Goal: Transaction & Acquisition: Book appointment/travel/reservation

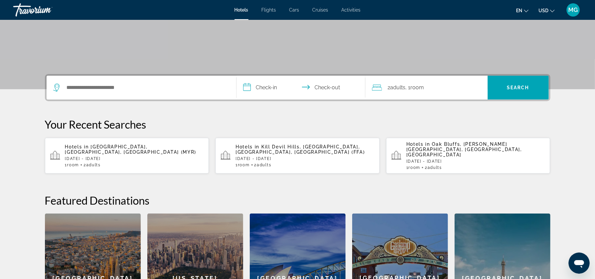
scroll to position [134, 0]
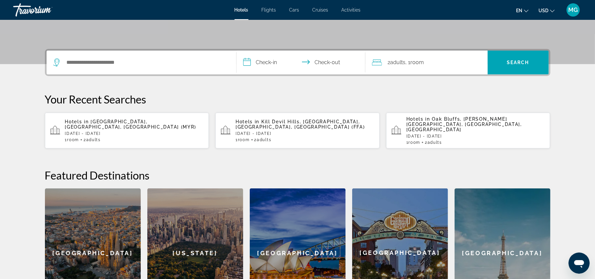
drag, startPoint x: 139, startPoint y: 190, endPoint x: 516, endPoint y: 123, distance: 382.9
click at [516, 123] on div "**********" at bounding box center [298, 183] width 532 height 268
click at [140, 66] on input "Search hotel destination" at bounding box center [146, 63] width 160 height 10
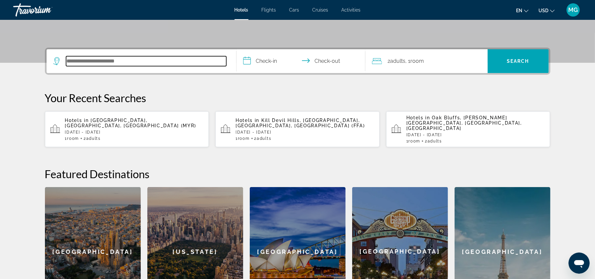
scroll to position [161, 0]
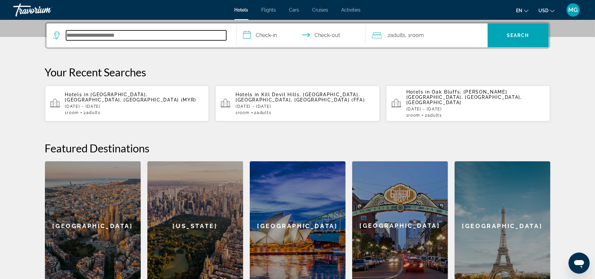
type input "*"
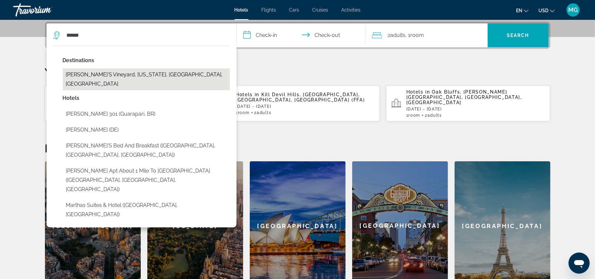
click at [150, 70] on button "[PERSON_NAME]'s Vineyard, [US_STATE], [GEOGRAPHIC_DATA], [GEOGRAPHIC_DATA]" at bounding box center [146, 79] width 167 height 22
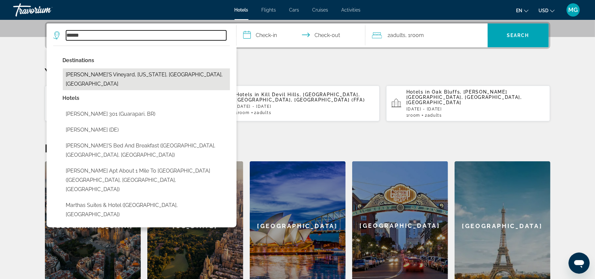
type input "**********"
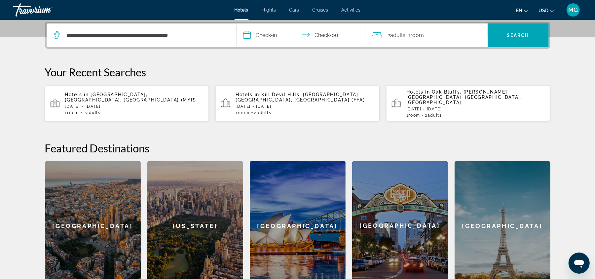
click at [266, 37] on input "**********" at bounding box center [303, 36] width 132 height 26
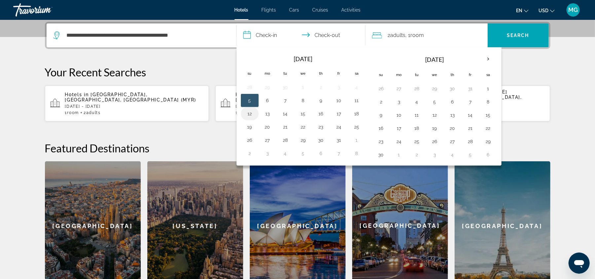
click at [249, 116] on button "12" at bounding box center [250, 113] width 11 height 9
click at [302, 115] on button "15" at bounding box center [303, 113] width 11 height 9
type input "**********"
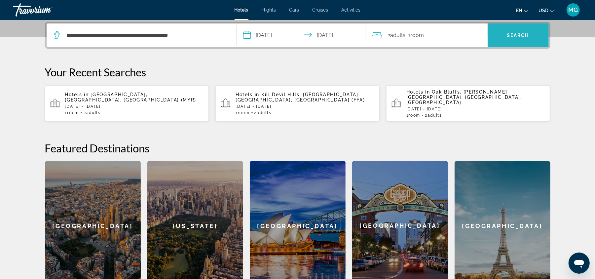
click at [523, 31] on span "Search" at bounding box center [518, 35] width 61 height 16
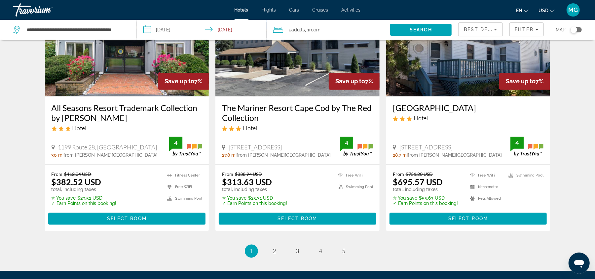
scroll to position [888, 0]
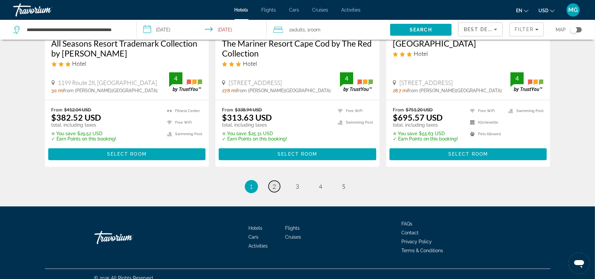
click at [276, 181] on link "page 2" at bounding box center [275, 187] width 12 height 12
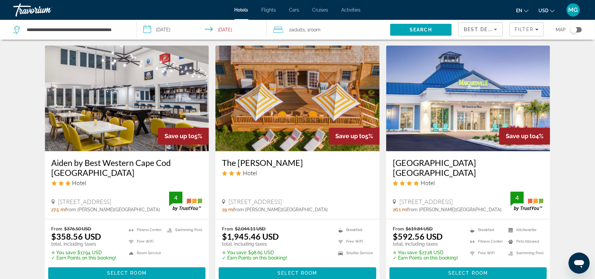
scroll to position [897, 0]
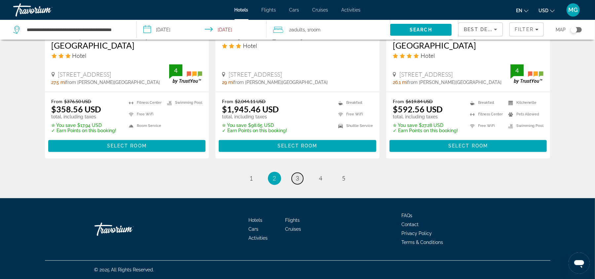
click at [299, 177] on span "3" at bounding box center [297, 178] width 3 height 7
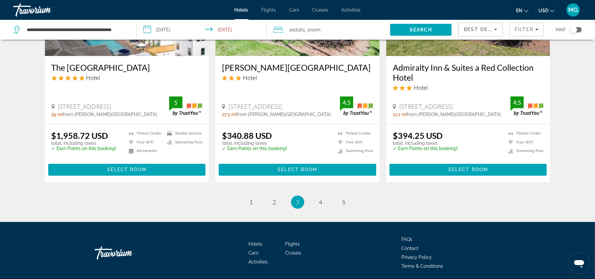
scroll to position [878, 0]
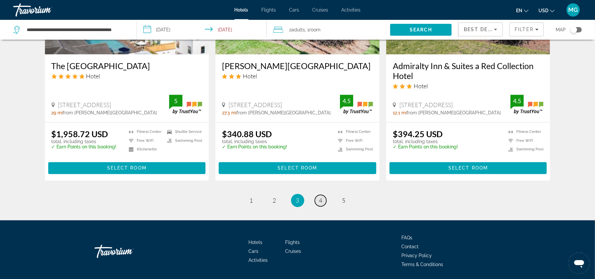
click at [316, 195] on link "page 4" at bounding box center [321, 201] width 12 height 12
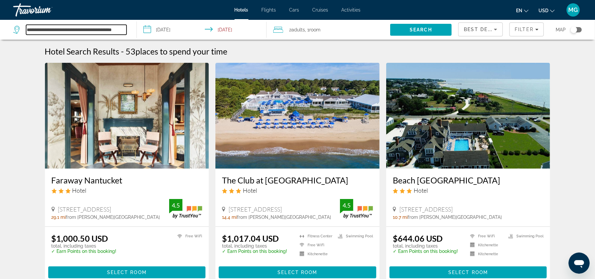
click at [102, 30] on input "**********" at bounding box center [76, 30] width 101 height 10
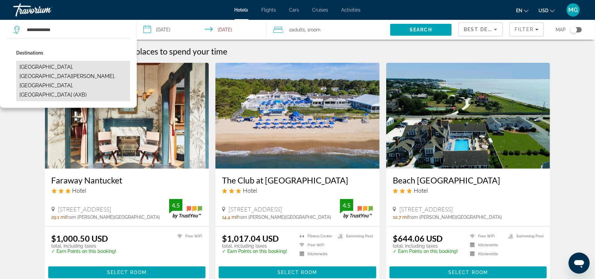
click at [67, 70] on button "[GEOGRAPHIC_DATA], [GEOGRAPHIC_DATA][PERSON_NAME], [GEOGRAPHIC_DATA], [GEOGRAPH…" at bounding box center [73, 81] width 114 height 40
type input "**********"
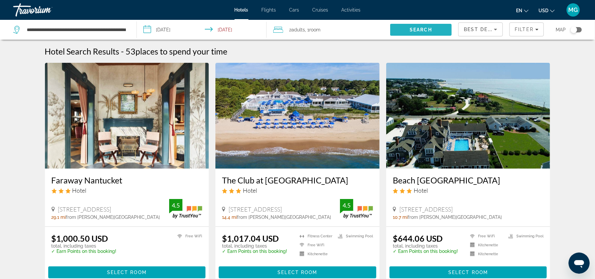
click at [422, 31] on span "Search" at bounding box center [421, 29] width 22 height 5
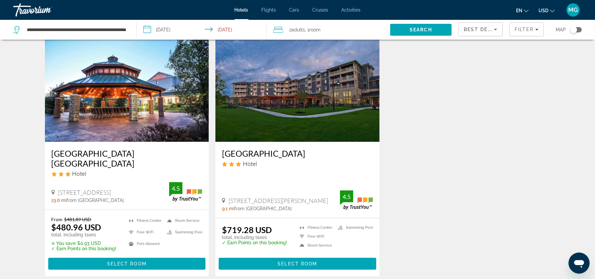
scroll to position [23, 0]
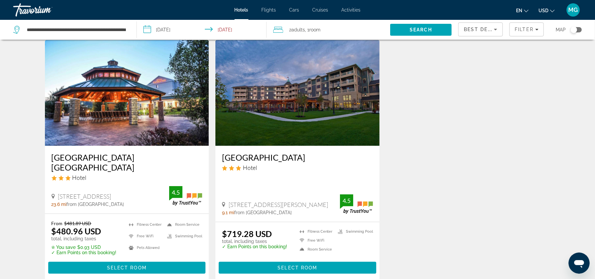
click at [108, 157] on h3 "[GEOGRAPHIC_DATA] [GEOGRAPHIC_DATA]" at bounding box center [127, 162] width 151 height 20
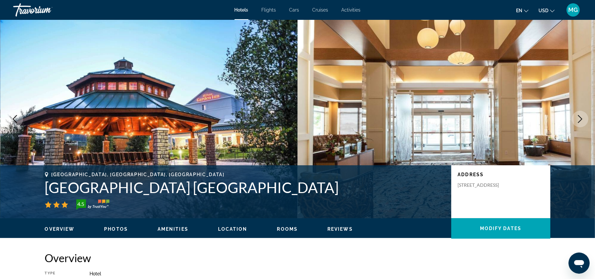
click at [579, 119] on icon "Next image" at bounding box center [581, 119] width 8 height 8
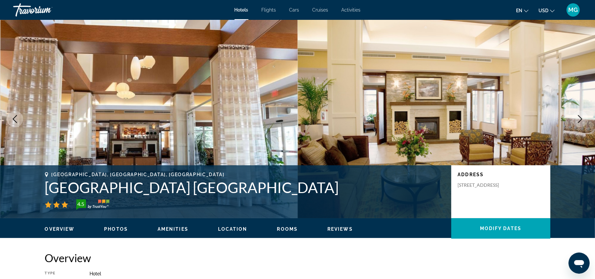
click at [579, 119] on icon "Next image" at bounding box center [581, 119] width 8 height 8
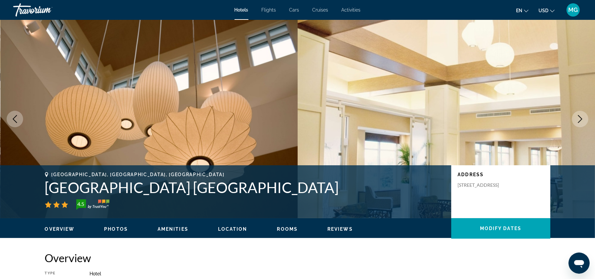
click at [579, 119] on icon "Next image" at bounding box center [581, 119] width 8 height 8
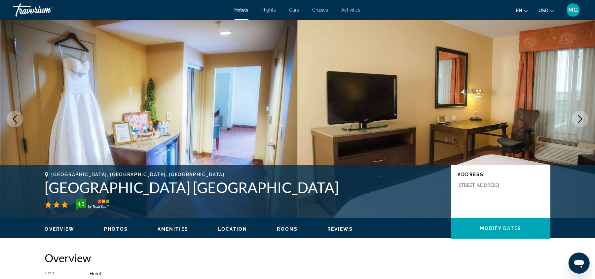
click at [579, 119] on icon "Next image" at bounding box center [581, 119] width 8 height 8
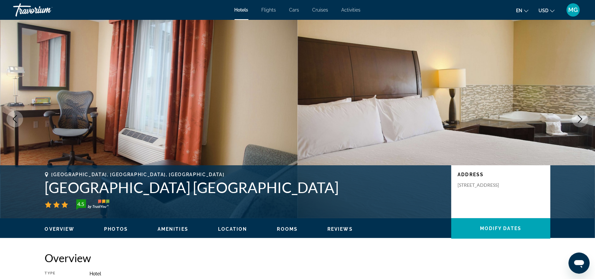
click at [579, 119] on icon "Next image" at bounding box center [581, 119] width 8 height 8
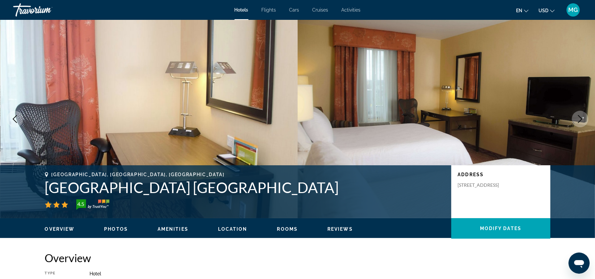
click at [579, 119] on icon "Next image" at bounding box center [581, 119] width 8 height 8
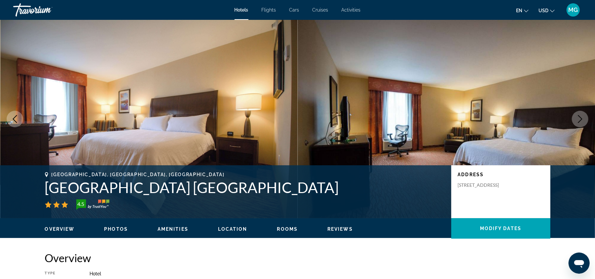
click at [579, 119] on icon "Next image" at bounding box center [581, 119] width 8 height 8
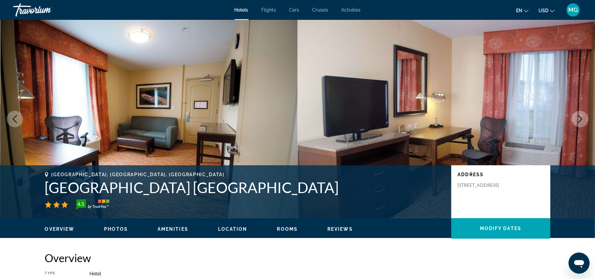
click at [579, 119] on icon "Next image" at bounding box center [581, 119] width 8 height 8
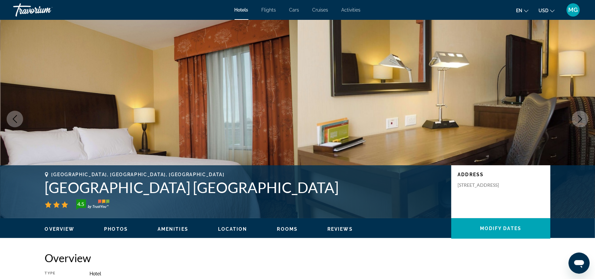
click at [579, 119] on icon "Next image" at bounding box center [581, 119] width 8 height 8
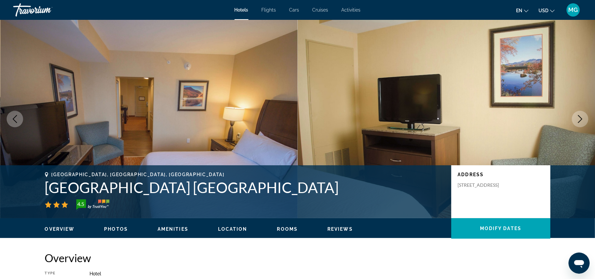
click at [579, 119] on icon "Next image" at bounding box center [581, 119] width 8 height 8
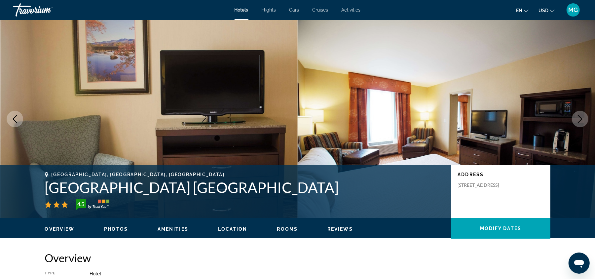
click at [579, 119] on icon "Next image" at bounding box center [581, 119] width 8 height 8
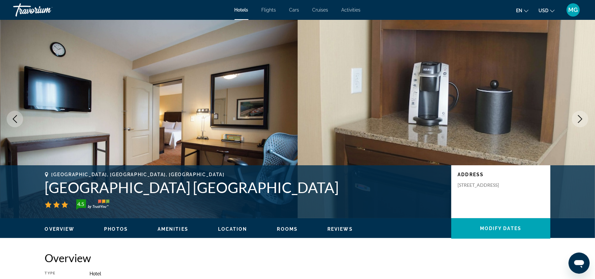
click at [579, 119] on icon "Next image" at bounding box center [581, 119] width 8 height 8
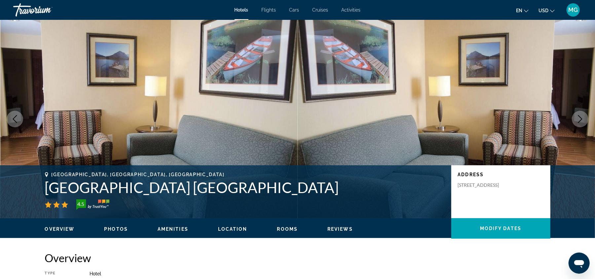
click at [579, 119] on icon "Next image" at bounding box center [581, 119] width 8 height 8
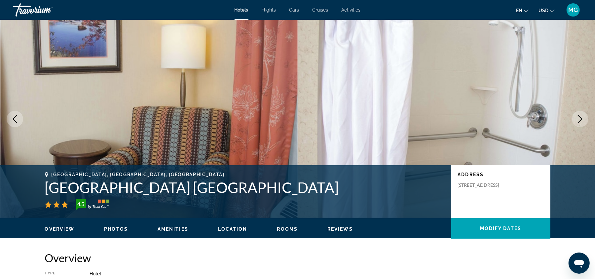
click at [579, 119] on icon "Next image" at bounding box center [581, 119] width 8 height 8
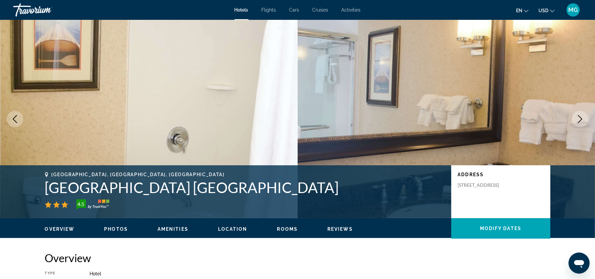
click at [579, 119] on icon "Next image" at bounding box center [581, 119] width 8 height 8
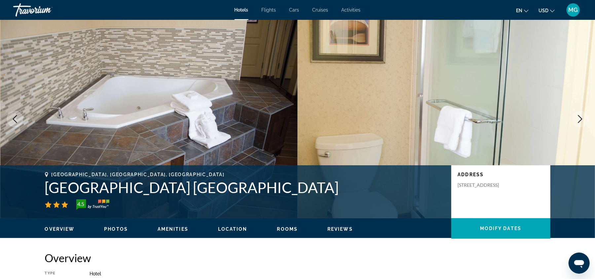
click at [579, 119] on icon "Next image" at bounding box center [581, 119] width 8 height 8
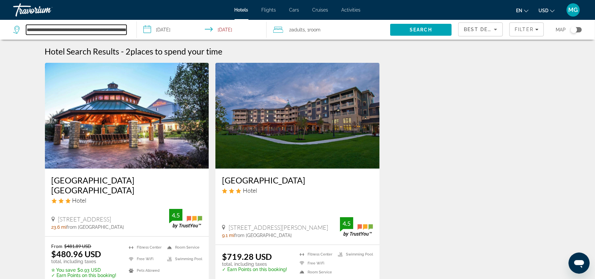
click at [104, 27] on input "**********" at bounding box center [76, 30] width 101 height 10
click at [24, 11] on div "Travorium" at bounding box center [46, 9] width 66 height 17
